Goal: Task Accomplishment & Management: Check status

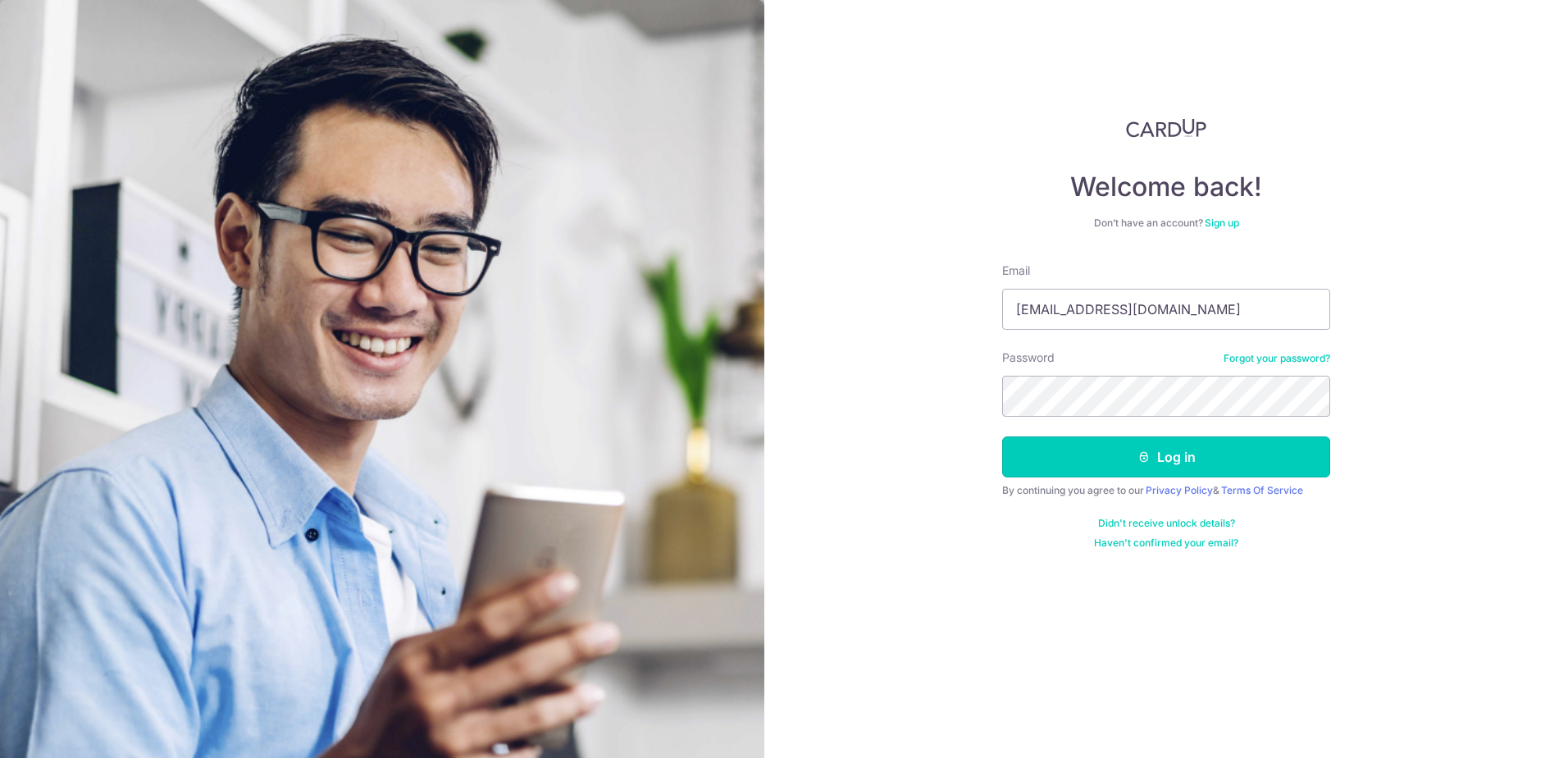
click at [1160, 458] on button "Log in" at bounding box center [1166, 457] width 328 height 41
type input "[PERSON_NAME][EMAIL_ADDRESS][DOMAIN_NAME]"
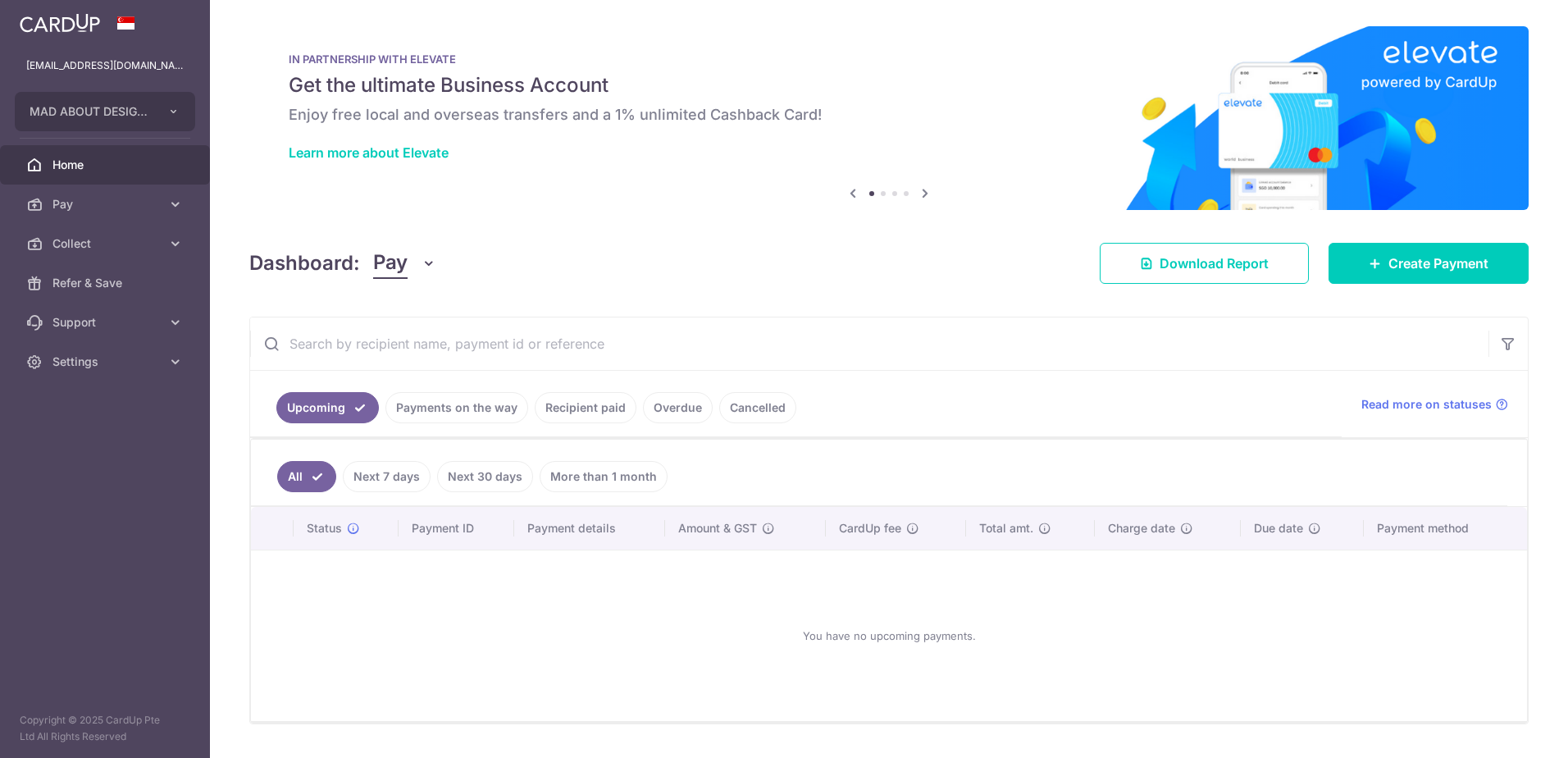
click at [496, 403] on link "Payments on the way" at bounding box center [457, 407] width 143 height 31
